Goal: Information Seeking & Learning: Learn about a topic

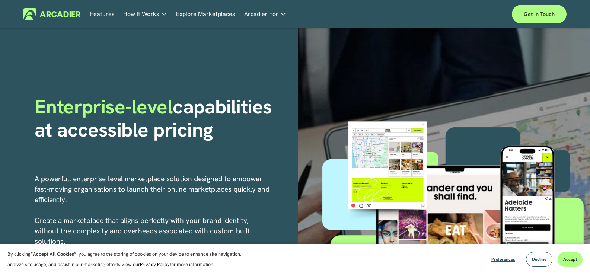
click at [0, 0] on link "Retail Marketplaces Whatever you are offering to your customer, we bring it all…" at bounding box center [0, 0] width 0 height 0
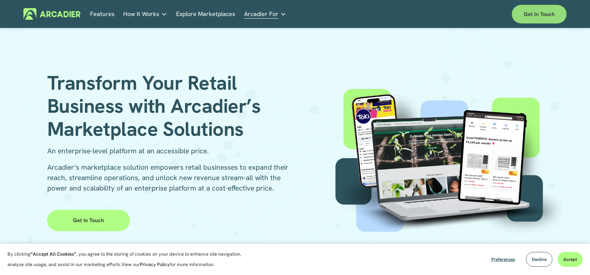
click at [544, 12] on link "Get in touch" at bounding box center [539, 14] width 55 height 19
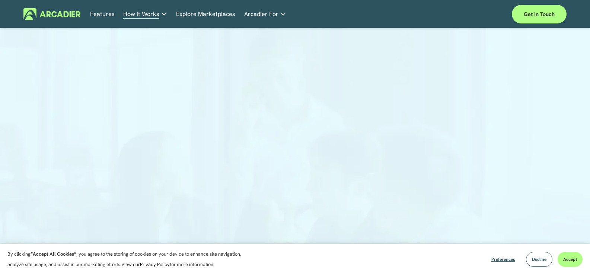
click at [100, 12] on link "Features" at bounding box center [102, 14] width 25 height 12
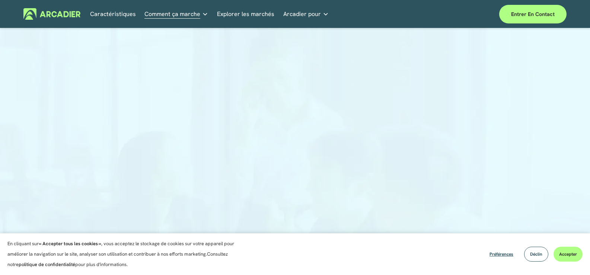
click at [542, 131] on div at bounding box center [295, 186] width 590 height 303
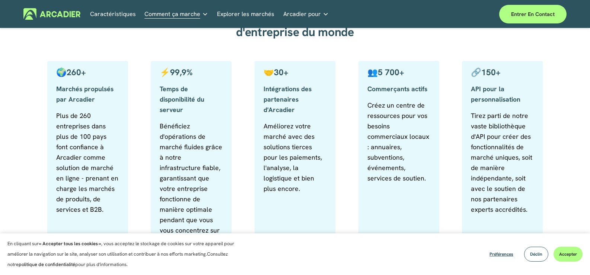
scroll to position [484, 0]
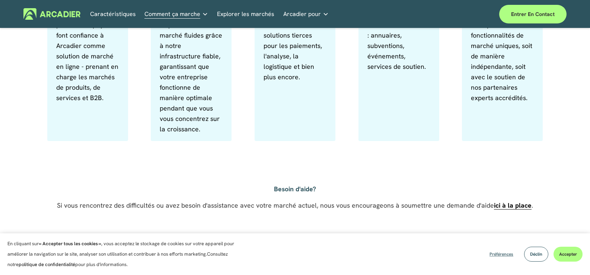
click at [502, 255] on font "Préférences" at bounding box center [501, 254] width 24 height 6
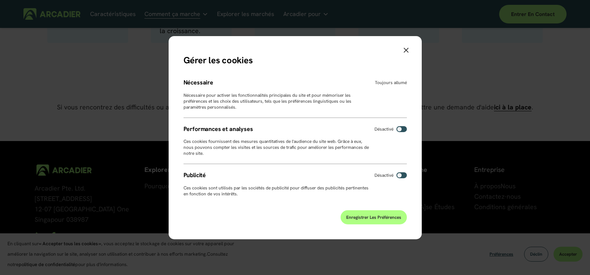
scroll to position [597, 0]
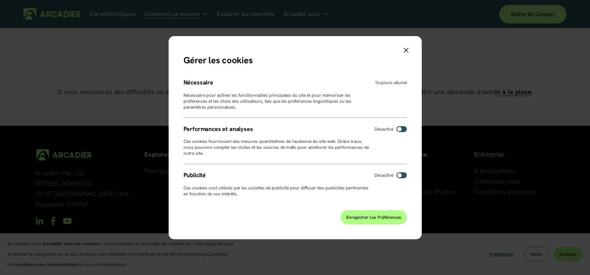
click at [377, 219] on font "Enregistrer les préférences" at bounding box center [373, 217] width 55 height 6
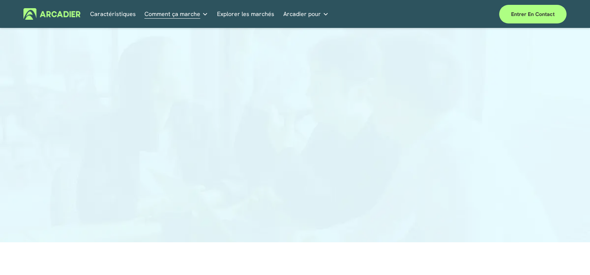
scroll to position [112, 0]
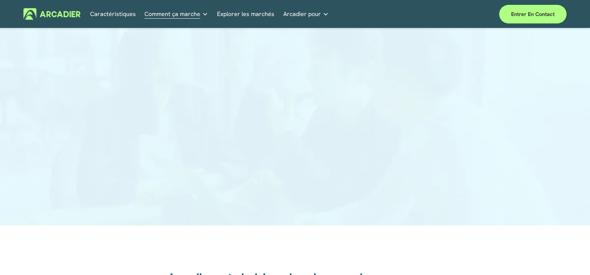
click at [312, 9] on span "Arcadier pour" at bounding box center [302, 14] width 38 height 10
click at [111, 14] on font "Caractéristiques" at bounding box center [113, 14] width 46 height 8
